Goal: Navigation & Orientation: Find specific page/section

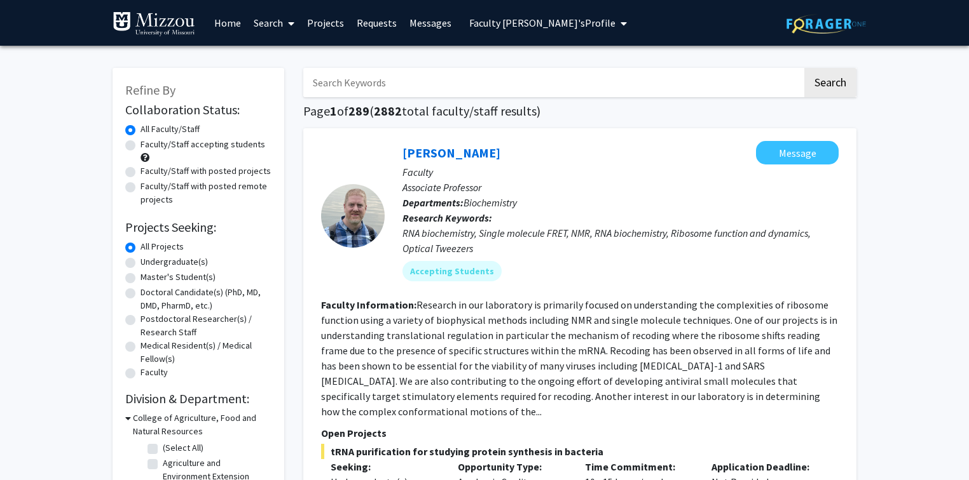
click at [528, 26] on span "Faculty Mentor's Profile" at bounding box center [542, 23] width 146 height 13
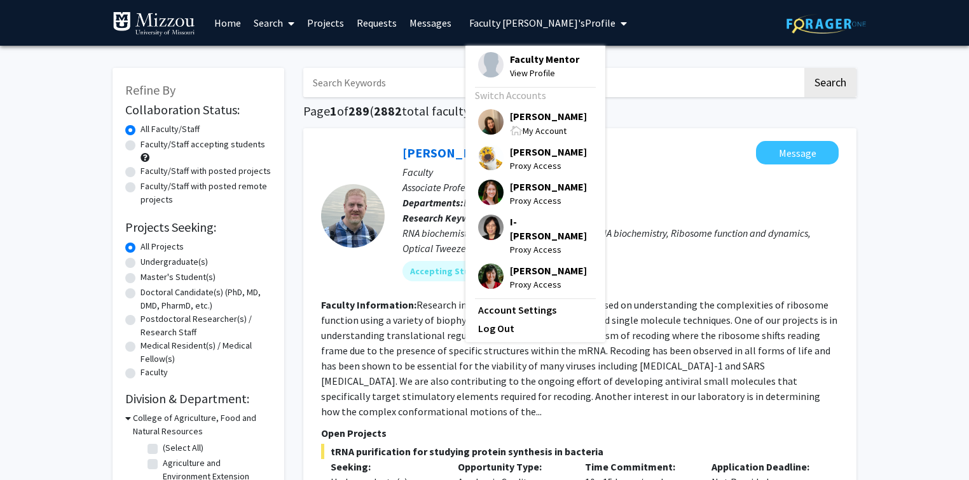
click at [529, 115] on span "[PERSON_NAME]" at bounding box center [548, 116] width 77 height 14
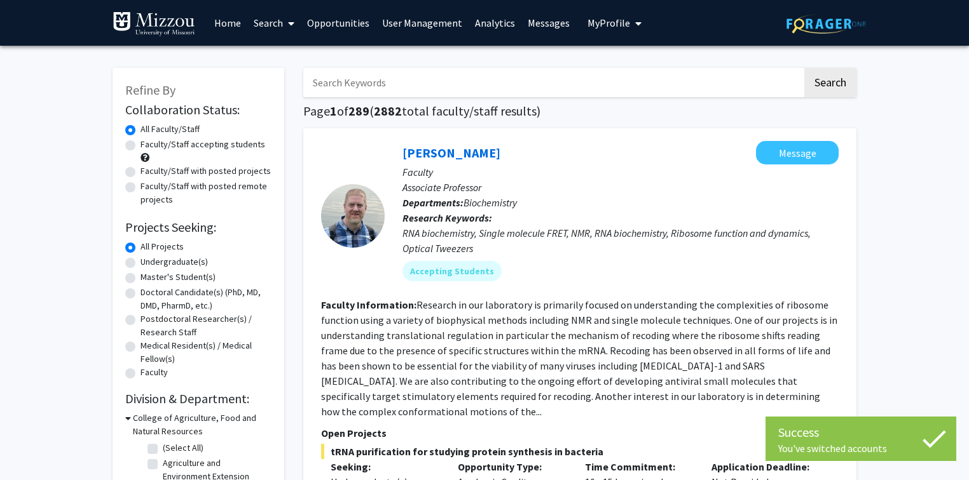
click at [595, 26] on span "My Profile" at bounding box center [608, 23] width 43 height 13
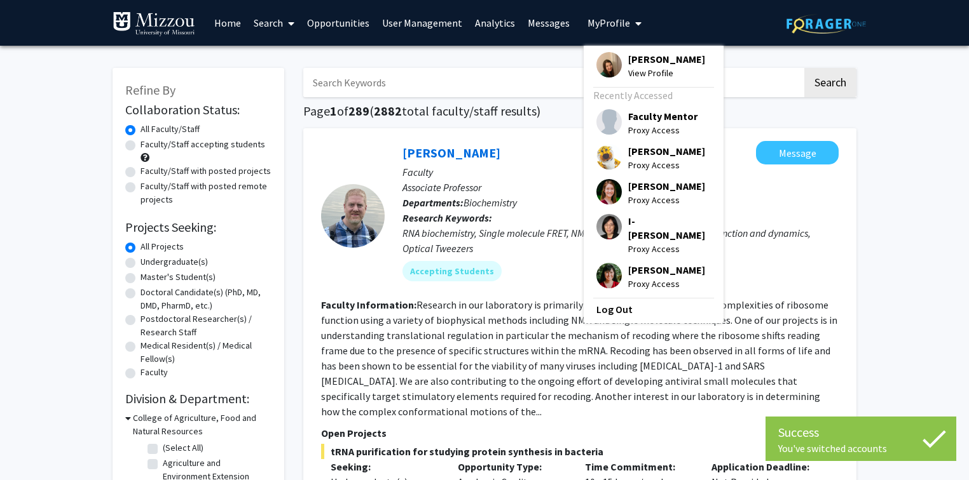
click at [629, 188] on span "Naomi Meinertz" at bounding box center [666, 186] width 77 height 14
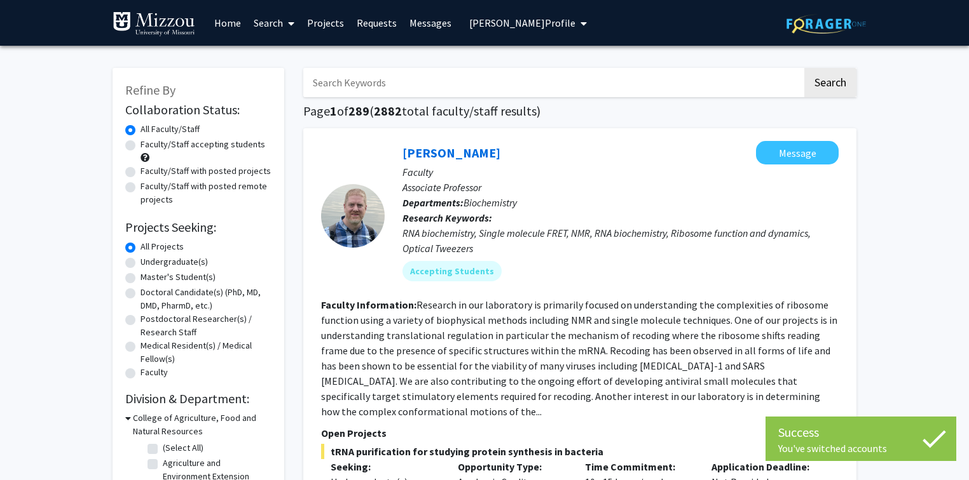
click at [535, 21] on span "Naomi Meinertz's Profile" at bounding box center [522, 23] width 106 height 13
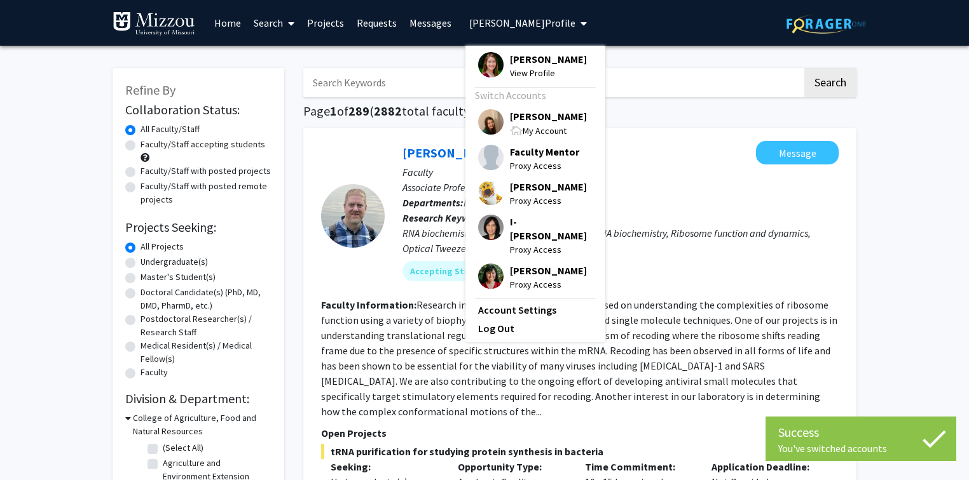
click at [541, 58] on span "Naomi Meinertz" at bounding box center [548, 59] width 77 height 14
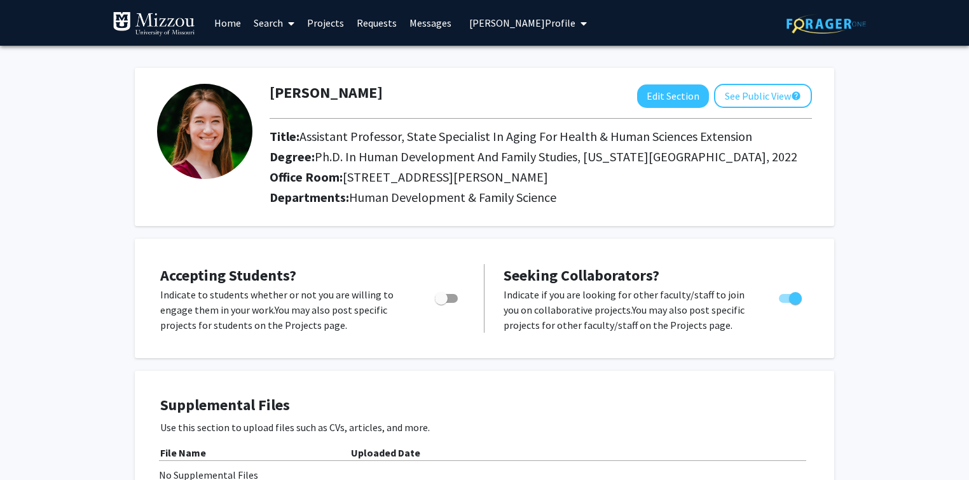
click at [511, 24] on span "Naomi Meinertz's Profile" at bounding box center [522, 23] width 106 height 13
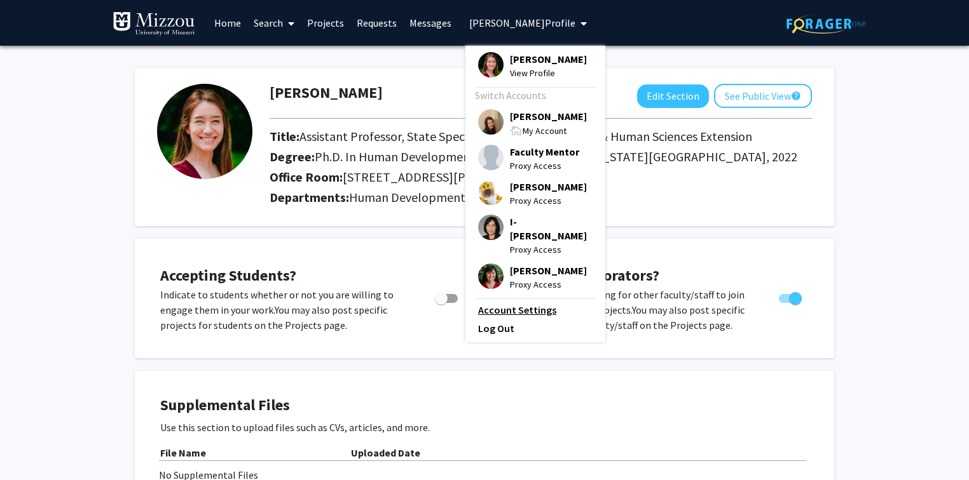
click at [519, 303] on link "Account Settings" at bounding box center [535, 310] width 114 height 15
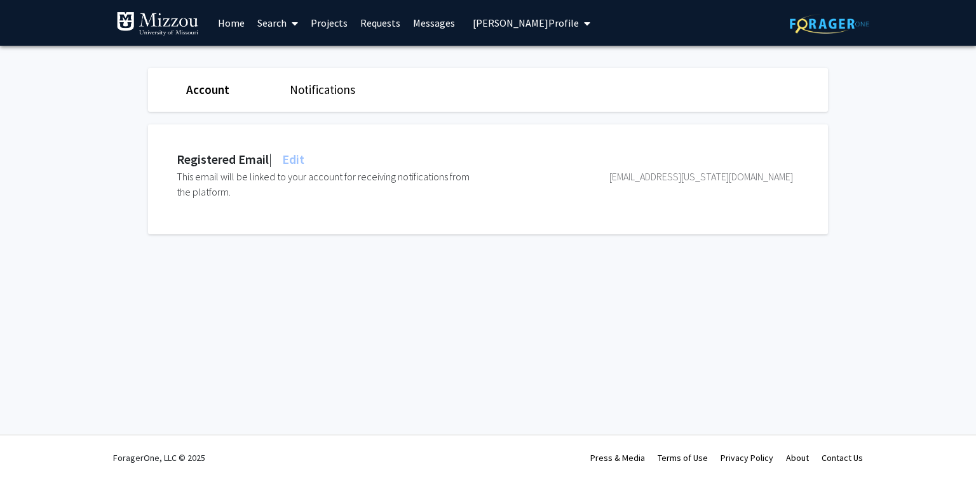
click at [478, 24] on span "Naomi Meinertz's Profile" at bounding box center [526, 23] width 106 height 13
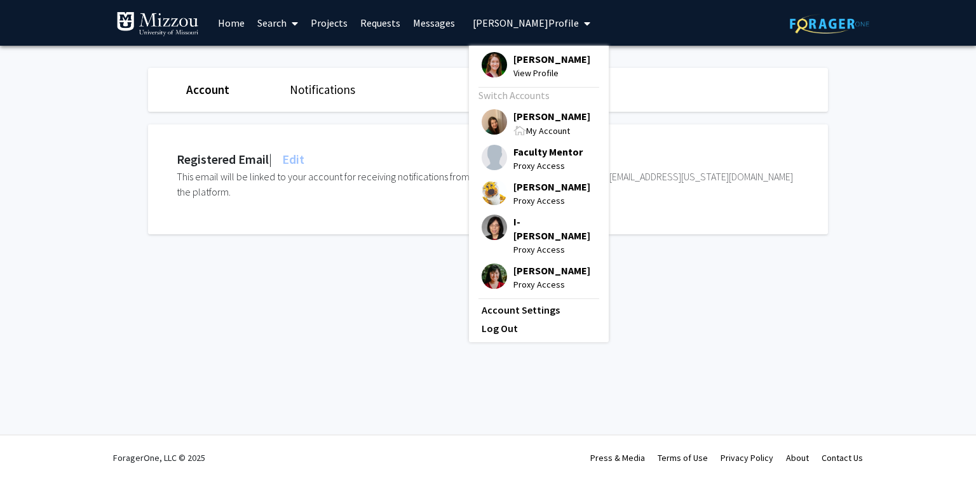
click at [524, 116] on span "Katie Palmer" at bounding box center [552, 116] width 77 height 14
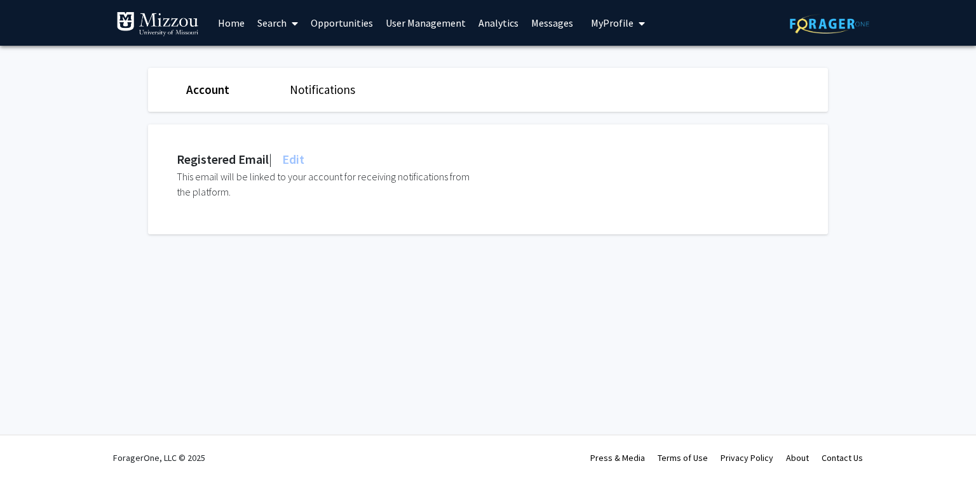
click at [485, 24] on link "Analytics" at bounding box center [498, 23] width 53 height 44
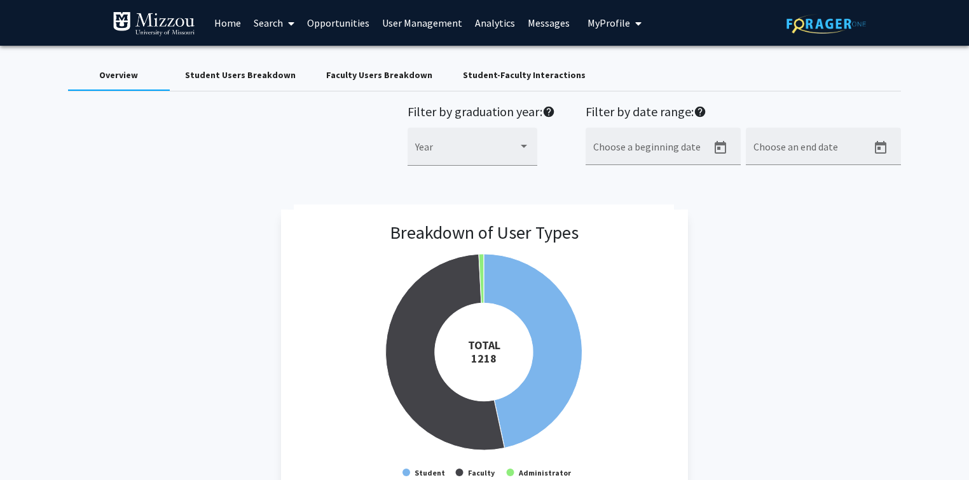
click at [615, 24] on span "My Profile" at bounding box center [608, 23] width 43 height 13
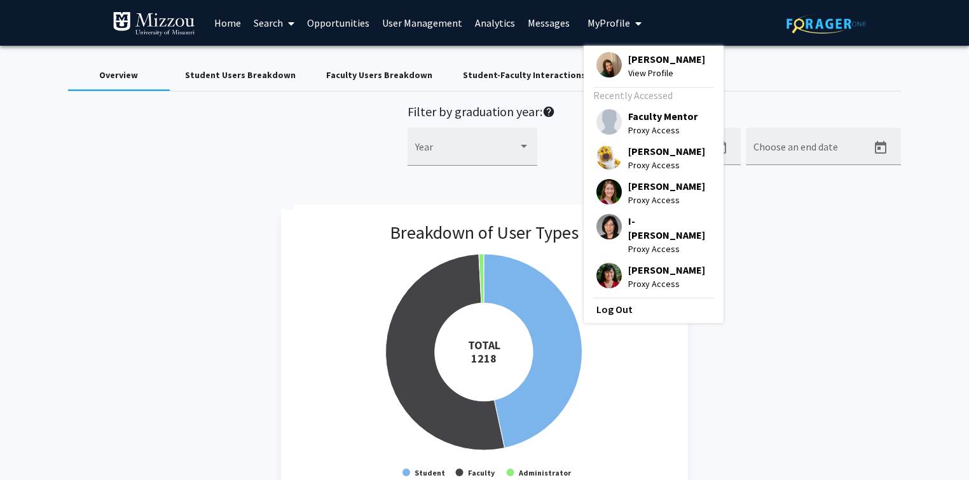
click at [630, 60] on span "Katie Palmer" at bounding box center [666, 59] width 77 height 14
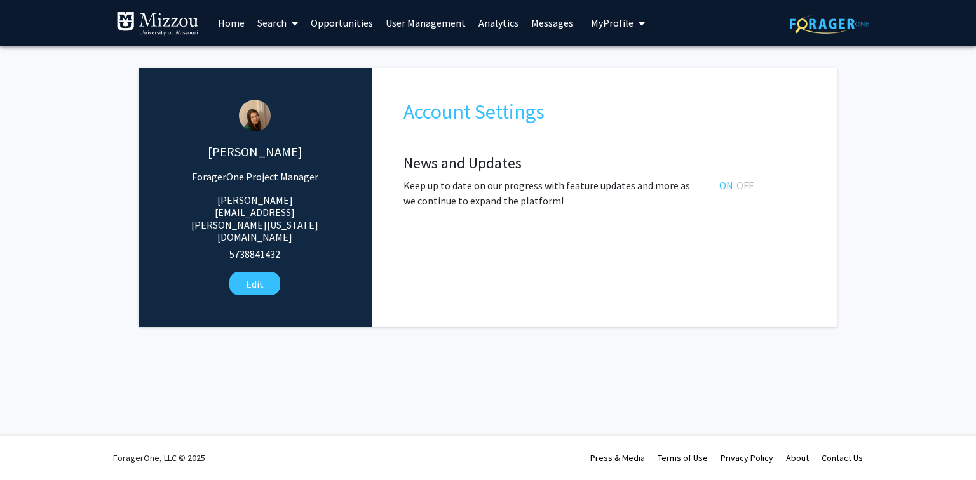
click at [486, 25] on link "Analytics" at bounding box center [498, 23] width 53 height 44
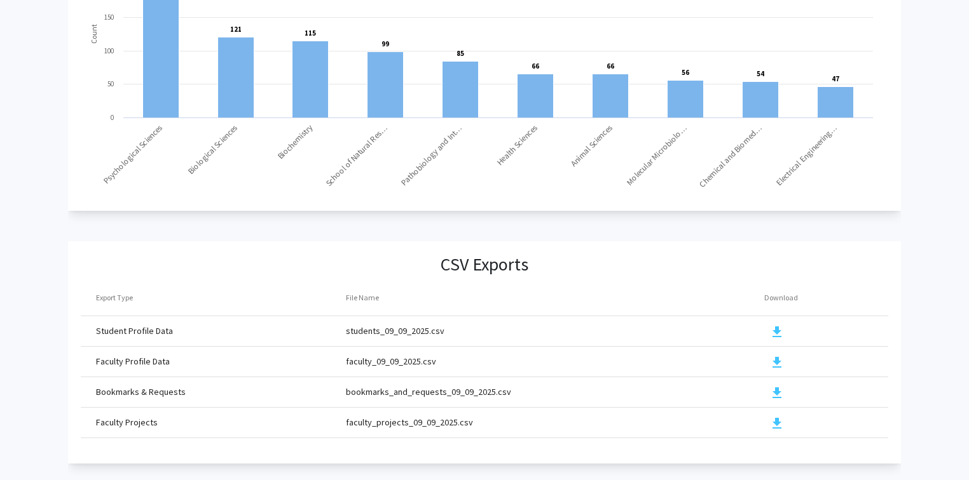
scroll to position [1364, 0]
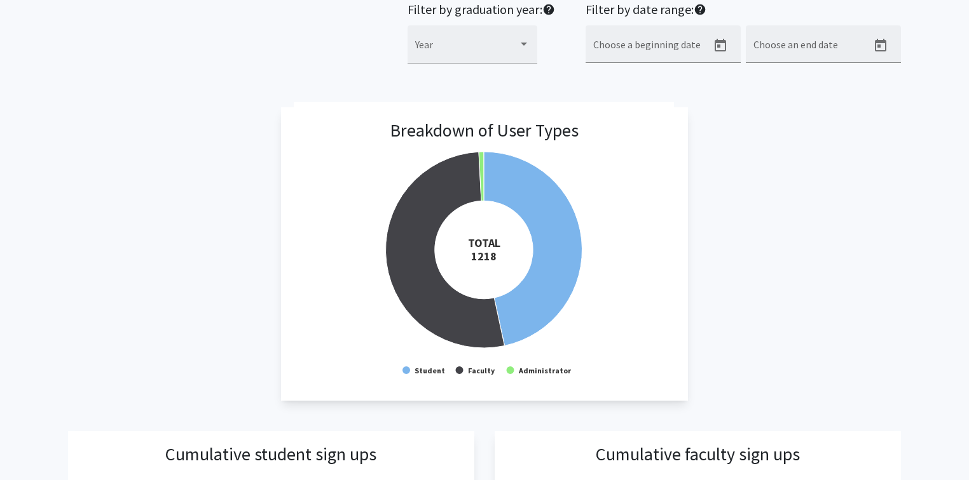
scroll to position [0, 0]
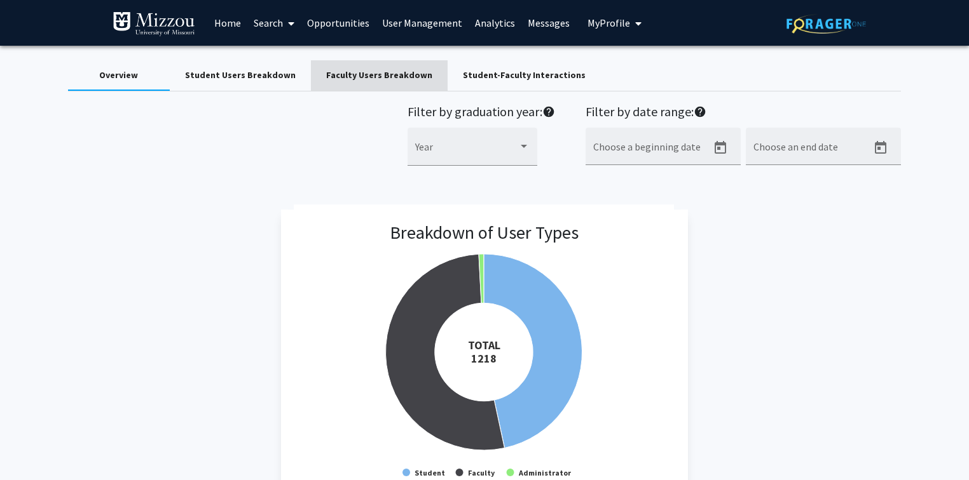
click at [393, 76] on div "Faculty Users Breakdown" at bounding box center [379, 75] width 106 height 13
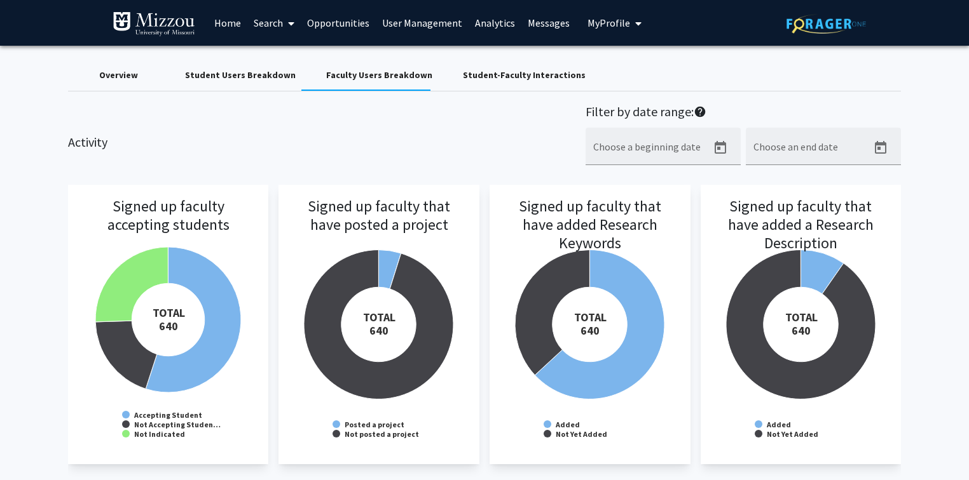
click at [531, 121] on div "Activity Filter by date range: help Choose a beginning date Choose an end date" at bounding box center [484, 141] width 852 height 75
click at [309, 145] on div "Activity Filter by date range: help Choose a beginning date Choose an end date" at bounding box center [484, 141] width 852 height 75
click at [486, 214] on div "Signed up faculty accepting students Created with Highcharts 9.3.3 TOTAL ​ 640 …" at bounding box center [484, 325] width 833 height 280
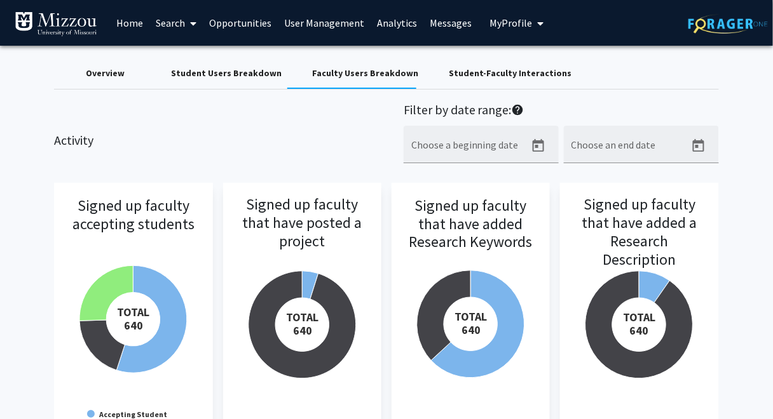
click at [608, 74] on div "Overview Student Users Breakdown Faculty Users Breakdown Student-Faculty Intera…" at bounding box center [386, 73] width 665 height 31
drag, startPoint x: 608, startPoint y: 74, endPoint x: 507, endPoint y: 22, distance: 113.7
click at [507, 22] on span "My Profile" at bounding box center [510, 23] width 43 height 13
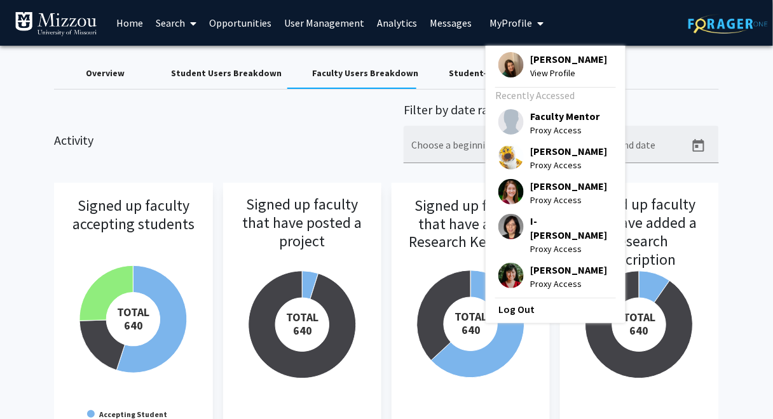
click at [537, 153] on span "Truman Tiger" at bounding box center [568, 151] width 77 height 14
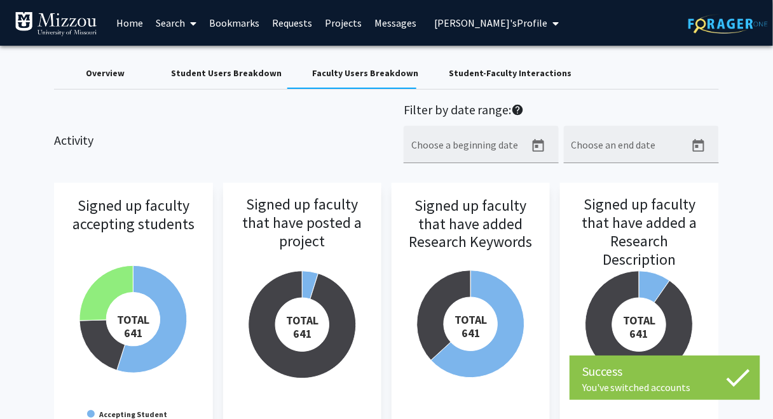
click at [489, 28] on span "Truman Tiger's Profile" at bounding box center [490, 23] width 113 height 13
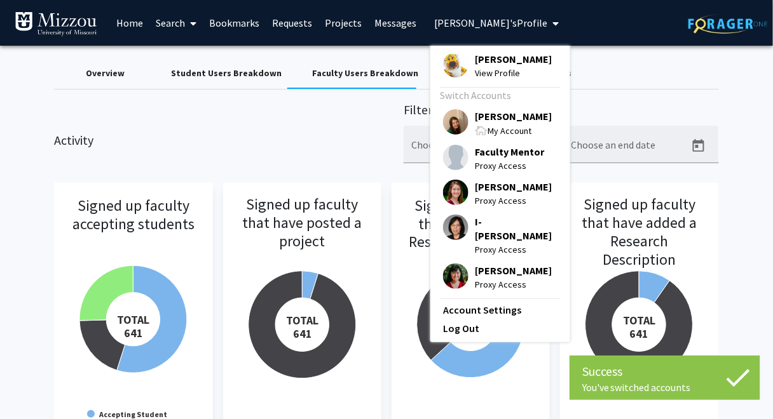
click at [502, 58] on span "Truman Tiger" at bounding box center [513, 59] width 77 height 14
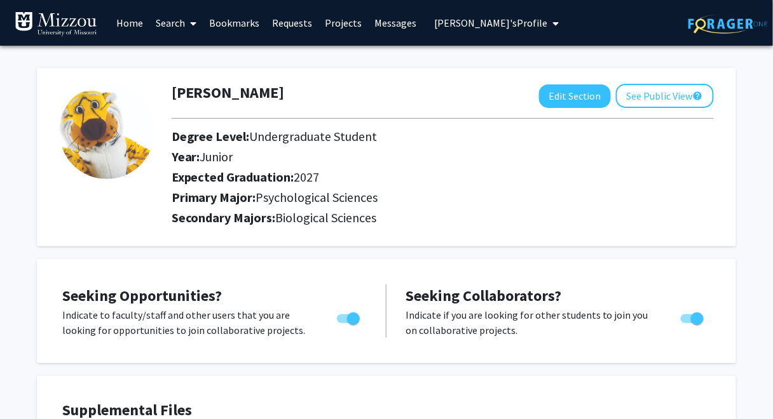
click at [661, 171] on div "Truman Tiger Edit Section See Public View help Degree Level: Undergraduate Stud…" at bounding box center [442, 157] width 561 height 147
click at [165, 21] on link "Search" at bounding box center [175, 23] width 53 height 44
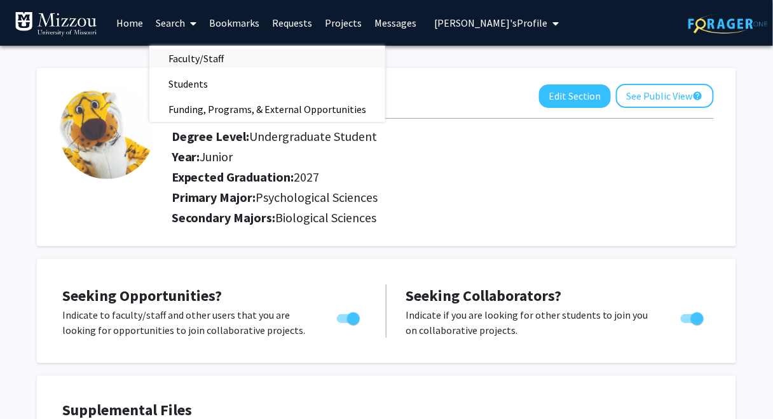
click at [188, 60] on span "Faculty/Staff" at bounding box center [195, 58] width 93 height 25
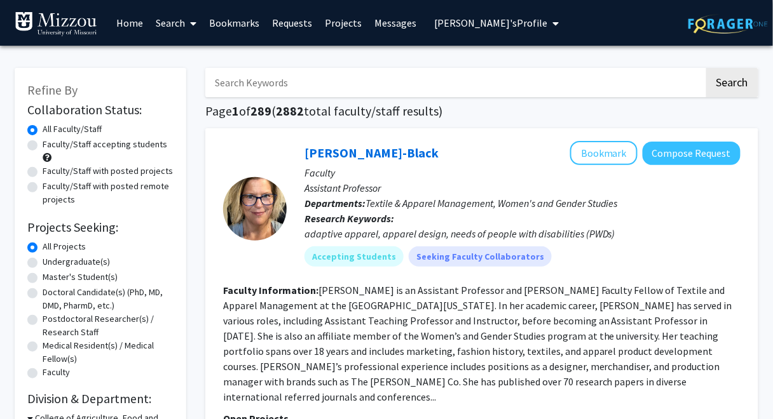
click at [347, 24] on link "Projects" at bounding box center [343, 23] width 50 height 44
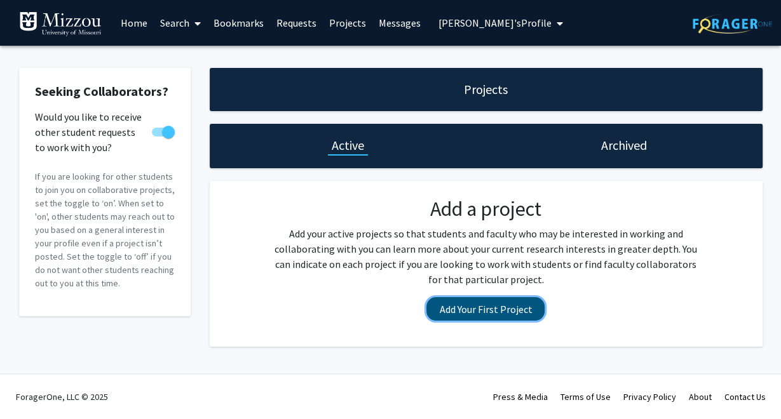
click at [475, 315] on button "Add Your First Project" at bounding box center [485, 309] width 118 height 24
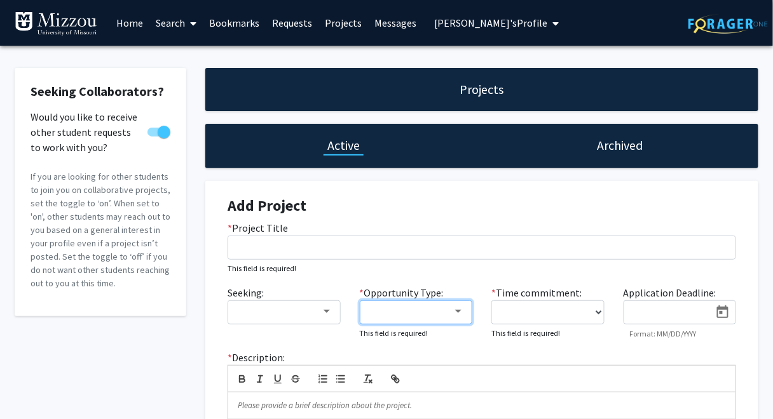
click at [460, 311] on div at bounding box center [458, 311] width 6 height 3
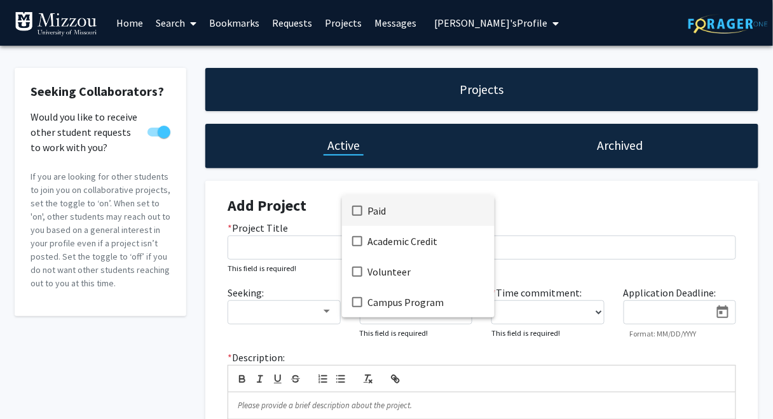
click at [508, 202] on div at bounding box center [386, 209] width 773 height 419
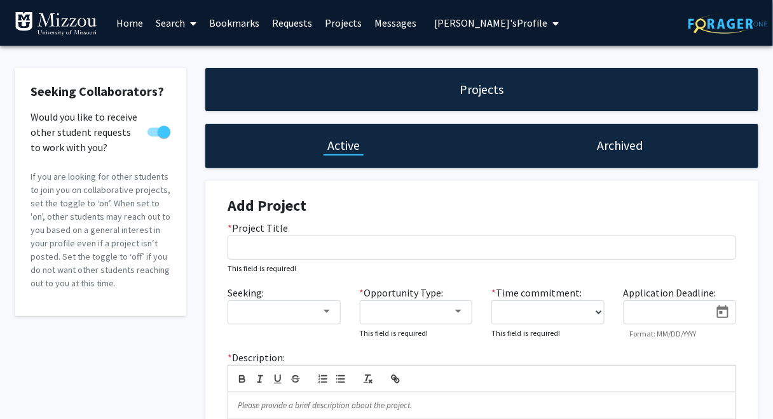
click at [167, 23] on link "Search" at bounding box center [175, 23] width 53 height 44
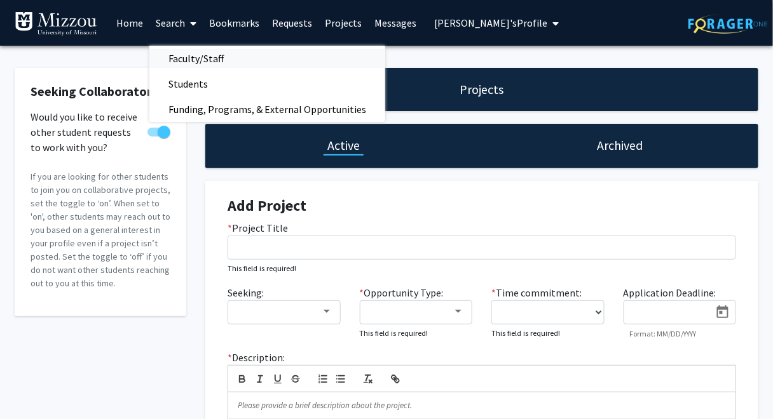
click at [203, 60] on span "Faculty/Staff" at bounding box center [195, 58] width 93 height 25
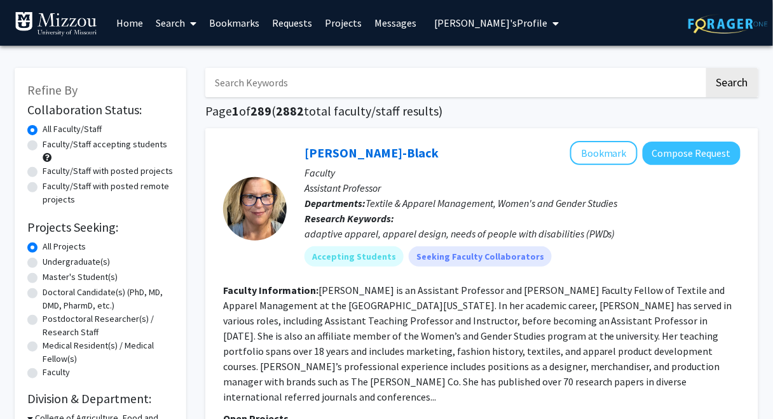
drag, startPoint x: 778, startPoint y: 24, endPoint x: 754, endPoint y: 40, distance: 28.4
click at [754, 40] on link at bounding box center [727, 23] width 79 height 44
click at [167, 24] on link "Search" at bounding box center [175, 23] width 53 height 44
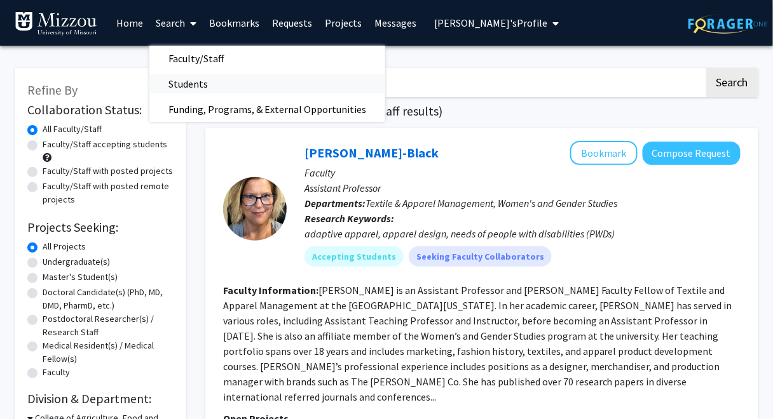
click at [196, 84] on span "Students" at bounding box center [188, 83] width 78 height 25
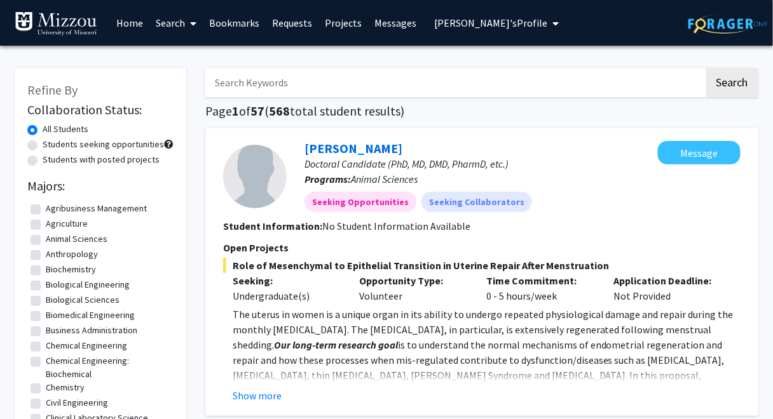
click at [165, 23] on link "Search" at bounding box center [175, 23] width 53 height 44
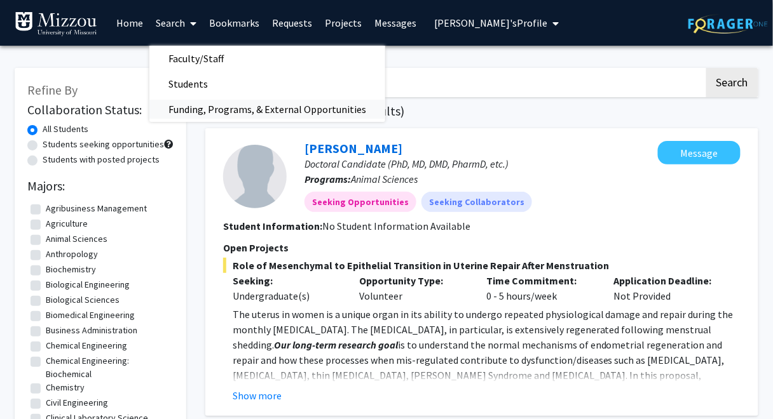
click at [205, 111] on span "Funding, Programs, & External Opportunities" at bounding box center [267, 109] width 236 height 25
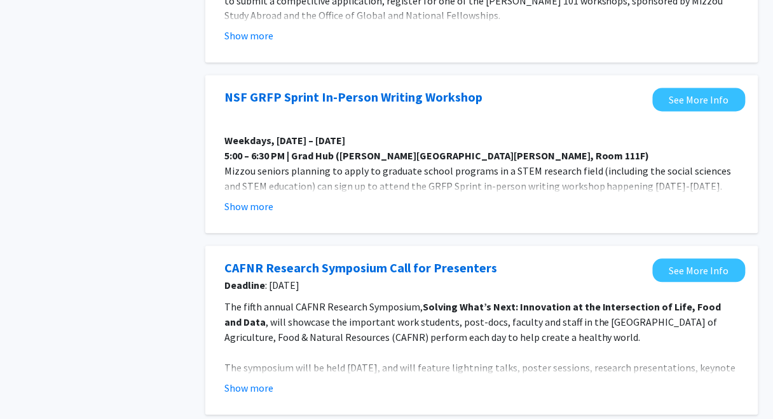
scroll to position [677, 0]
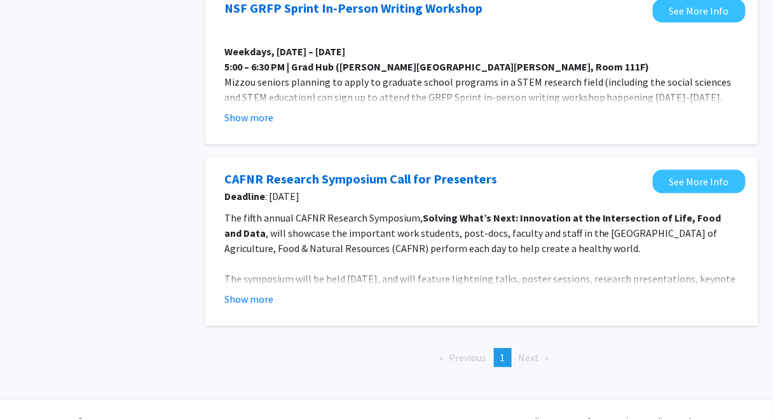
click at [527, 352] on span "Next page" at bounding box center [529, 357] width 21 height 13
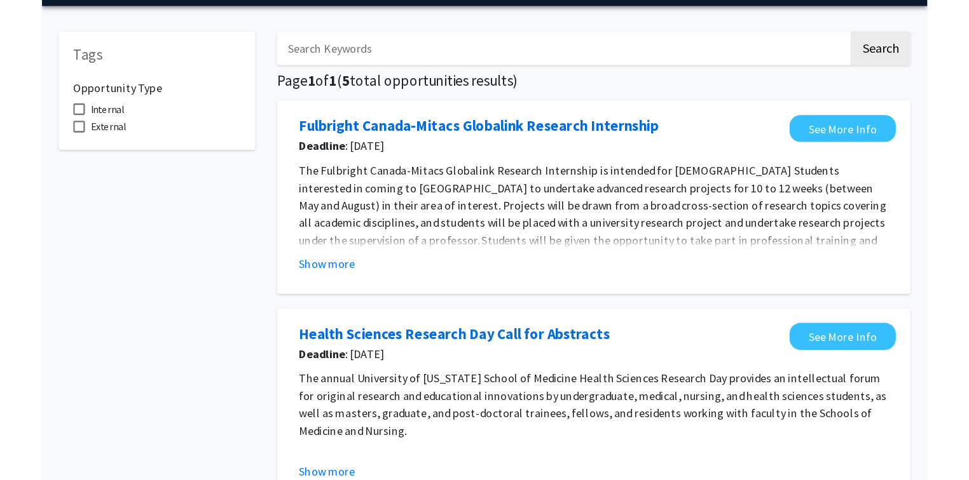
scroll to position [0, 0]
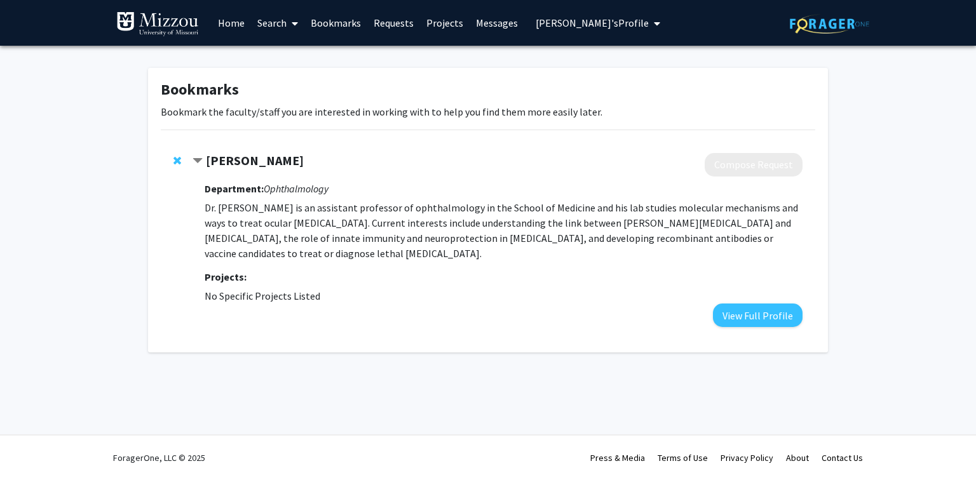
click at [609, 25] on span "[PERSON_NAME]'s Profile" at bounding box center [592, 23] width 113 height 13
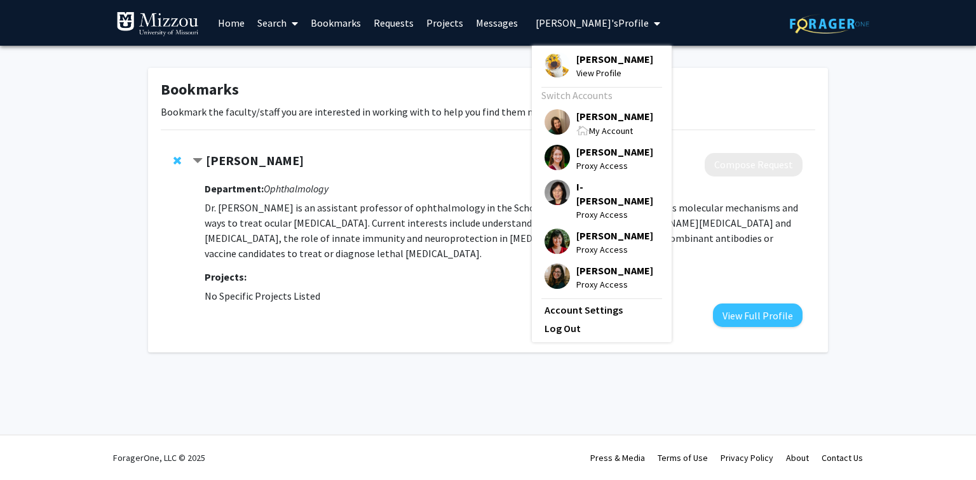
click at [605, 116] on span "[PERSON_NAME]" at bounding box center [614, 116] width 77 height 14
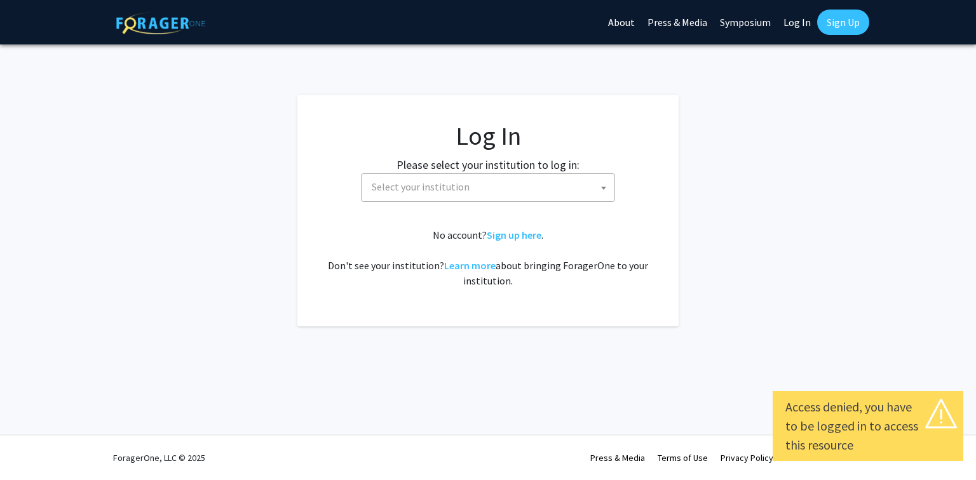
select select
